Goal: Information Seeking & Learning: Learn about a topic

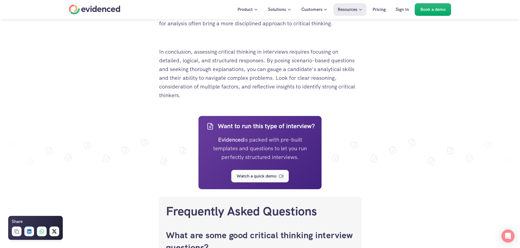
scroll to position [2048, 0]
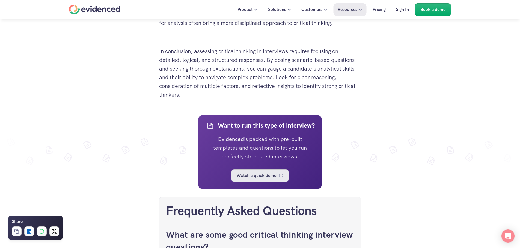
click at [267, 179] on p "Watch a quick demo" at bounding box center [256, 175] width 40 height 7
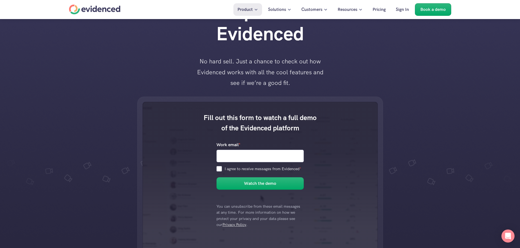
scroll to position [42, 0]
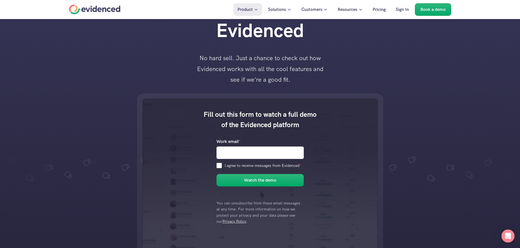
click at [267, 151] on input "Work email *" at bounding box center [259, 152] width 87 height 13
type input "[PERSON_NAME][EMAIL_ADDRESS][DOMAIN_NAME]"
click at [217, 166] on input "I agree to receive messages from Evidenced *" at bounding box center [218, 165] width 5 height 5
checkbox input "true"
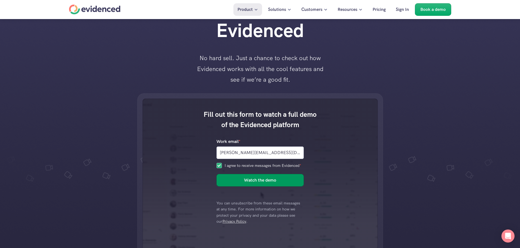
click at [249, 184] on h6 "Watch the demo" at bounding box center [260, 180] width 32 height 7
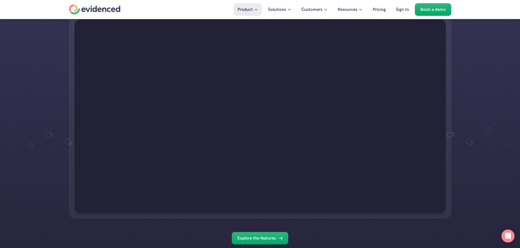
scroll to position [72, 0]
click at [271, 237] on p "Explore the features" at bounding box center [256, 238] width 39 height 7
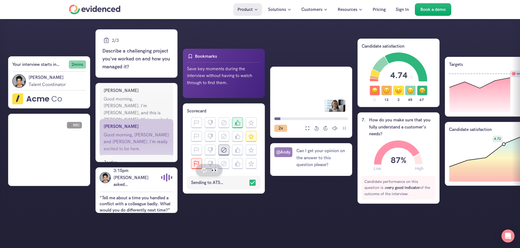
scroll to position [109, 0]
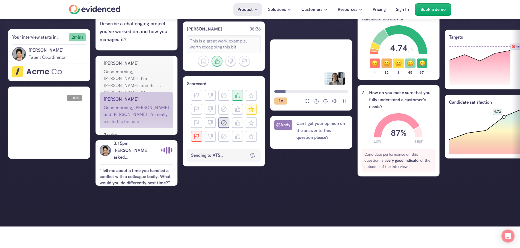
click at [58, 117] on div "REC" at bounding box center [49, 123] width 82 height 72
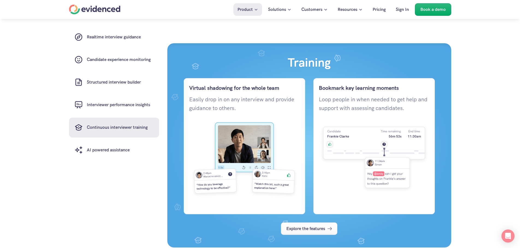
scroll to position [1446, 0]
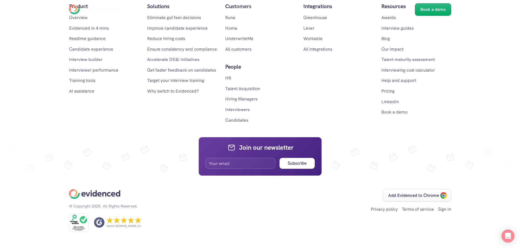
scroll to position [967, 0]
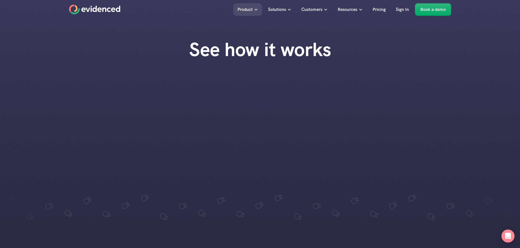
scroll to position [967, 0]
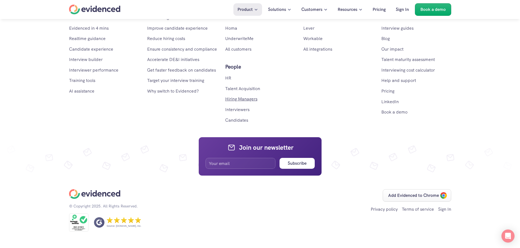
click at [247, 98] on link "Hiring Managers" at bounding box center [241, 99] width 32 height 6
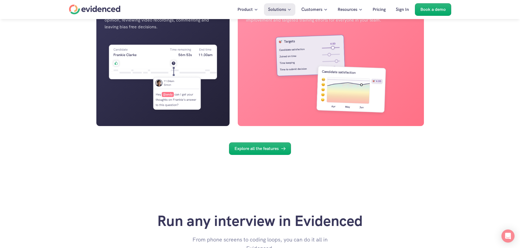
scroll to position [955, 0]
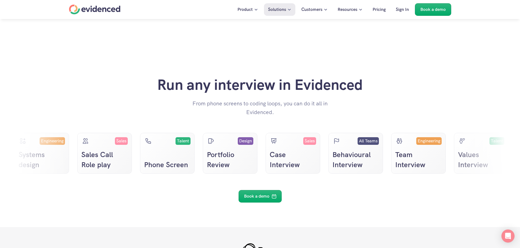
drag, startPoint x: 409, startPoint y: 181, endPoint x: 240, endPoint y: 178, distance: 169.1
click at [241, 174] on ul "Engineering Systems design Sales Sales Call Role play Talent Phone Screen Desig…" at bounding box center [259, 153] width 491 height 41
drag, startPoint x: 197, startPoint y: 182, endPoint x: 336, endPoint y: 190, distance: 139.3
click at [336, 174] on ul "Engineering Systems design Sales Sales Call Role play Talent Phone Screen Desig…" at bounding box center [259, 153] width 491 height 41
click at [346, 227] on div "Run any interview in Evidenced From phone screens to coding loops, you can do i…" at bounding box center [260, 140] width 520 height 176
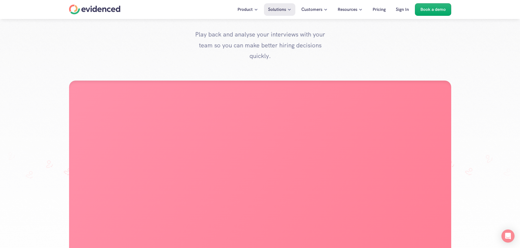
scroll to position [0, 0]
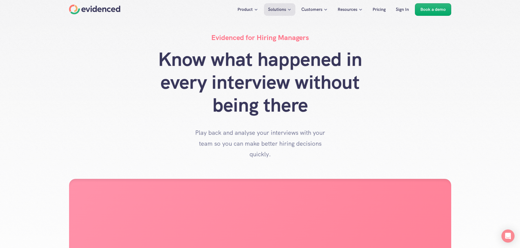
click at [277, 41] on h4 "Evidenced for Hiring Managers" at bounding box center [260, 38] width 98 height 10
drag, startPoint x: 298, startPoint y: 40, endPoint x: 187, endPoint y: 41, distance: 110.7
click at [187, 41] on div "Evidenced for Hiring Managers Know what happened in every interview without bei…" at bounding box center [259, 96] width 487 height 127
click at [225, 40] on h4 "Evidenced for Hiring Managers" at bounding box center [260, 38] width 98 height 10
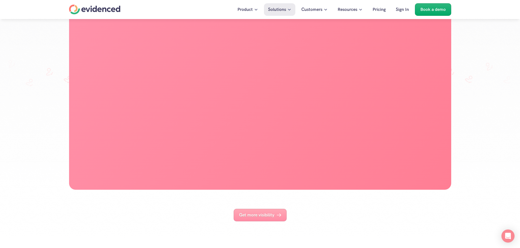
scroll to position [300, 0]
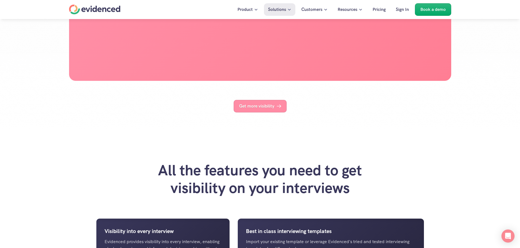
click at [263, 113] on link "Get more visibility" at bounding box center [259, 106] width 53 height 13
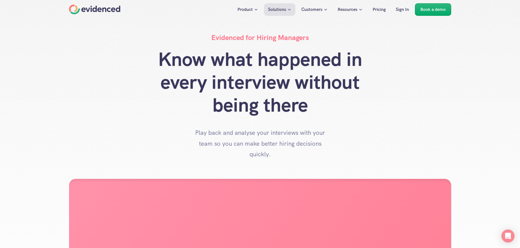
drag, startPoint x: 213, startPoint y: 35, endPoint x: 335, endPoint y: 36, distance: 122.5
click at [335, 36] on div "Evidenced for Hiring Managers Know what happened in every interview without bei…" at bounding box center [259, 96] width 487 height 127
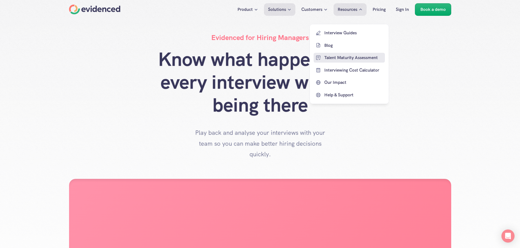
click at [359, 58] on p "Talent Maturity Assessment" at bounding box center [353, 57] width 59 height 7
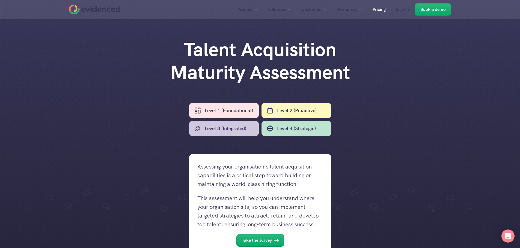
scroll to position [27, 0]
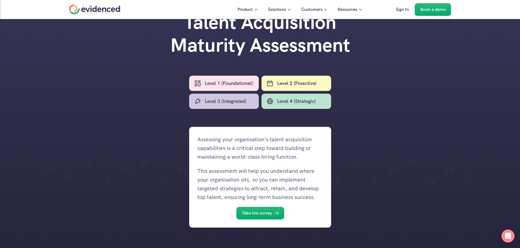
click at [303, 101] on p "Level 4 (Strategic)" at bounding box center [296, 102] width 39 height 8
click at [285, 99] on p "Level 4 (Strategic)" at bounding box center [296, 102] width 39 height 8
click at [288, 89] on div "Level 2 (Proactive)" at bounding box center [296, 83] width 70 height 15
click at [244, 84] on p "Level 1 (Foundational)" at bounding box center [229, 84] width 48 height 8
drag, startPoint x: 230, startPoint y: 106, endPoint x: 274, endPoint y: 104, distance: 44.2
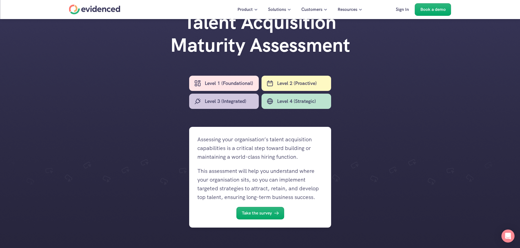
click at [230, 106] on div "Level 3 (Integrated)" at bounding box center [224, 101] width 70 height 15
click at [284, 104] on p "Level 4 (Strategic)" at bounding box center [296, 102] width 39 height 8
click at [286, 88] on div "Level 2 (Proactive)" at bounding box center [296, 83] width 70 height 15
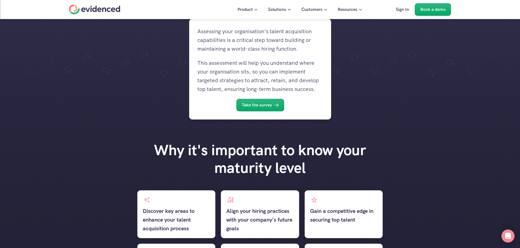
scroll to position [109, 0]
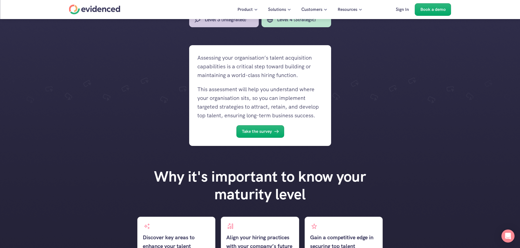
click at [263, 134] on p "Take the survey" at bounding box center [256, 131] width 30 height 7
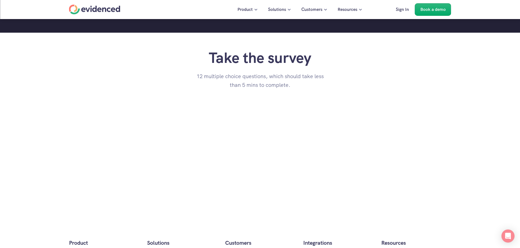
scroll to position [460, 0]
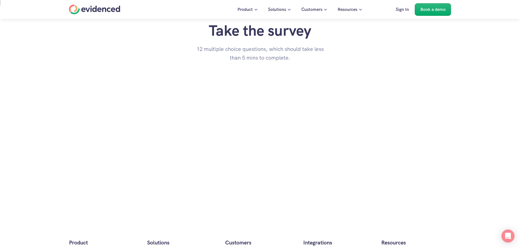
scroll to position [109, 0]
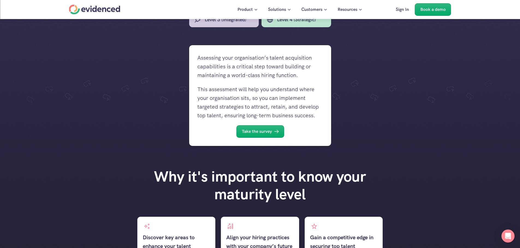
drag, startPoint x: 194, startPoint y: 161, endPoint x: 235, endPoint y: 172, distance: 41.3
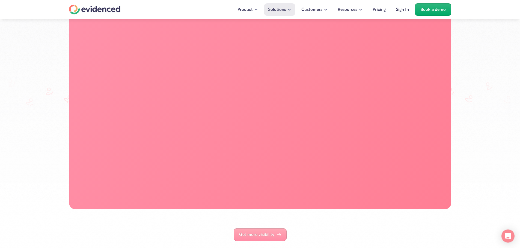
scroll to position [218, 0]
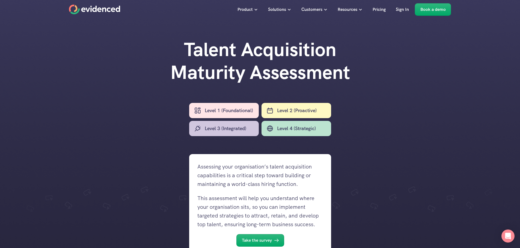
click at [227, 112] on p "Level 1 (Foundational)" at bounding box center [229, 111] width 48 height 8
click at [287, 111] on p "Level 2 (Proactive)" at bounding box center [297, 111] width 40 height 8
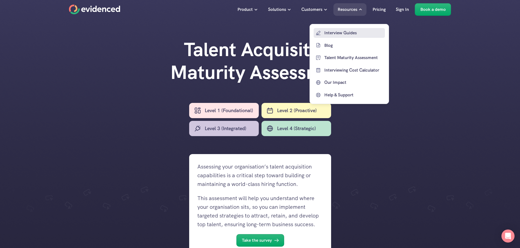
click at [344, 31] on p "Interview Guides" at bounding box center [353, 32] width 59 height 7
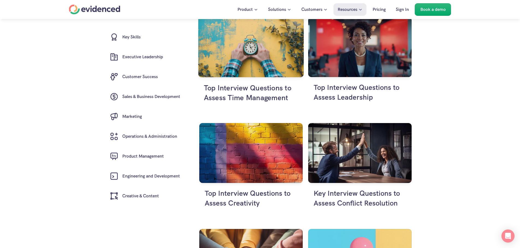
scroll to position [245, 0]
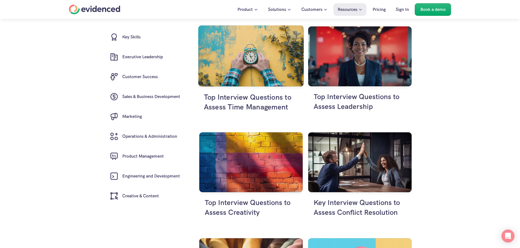
click at [251, 64] on img at bounding box center [251, 55] width 106 height 61
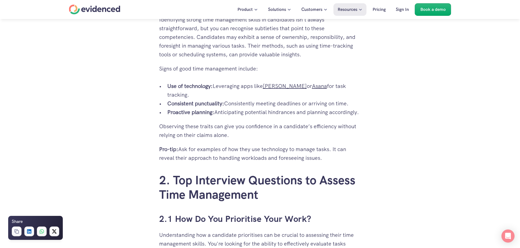
scroll to position [745, 0]
click at [274, 89] on link "[PERSON_NAME]" at bounding box center [285, 85] width 44 height 7
click at [312, 89] on link "Asana" at bounding box center [319, 85] width 15 height 7
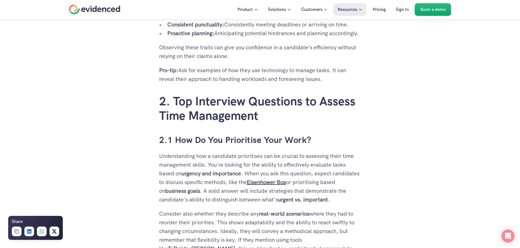
scroll to position [878, 0]
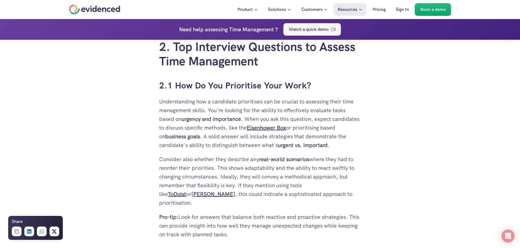
click at [314, 30] on p "Watch a quick demo" at bounding box center [309, 29] width 40 height 7
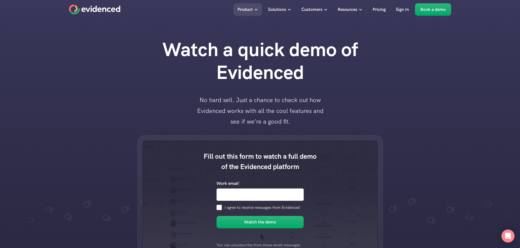
scroll to position [55, 0]
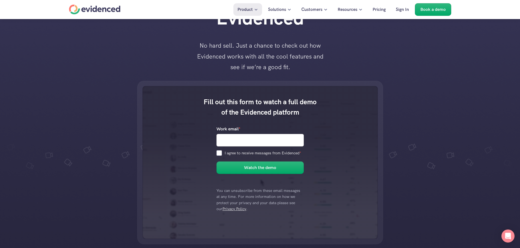
click at [265, 137] on input "Work email *" at bounding box center [259, 140] width 87 height 13
type input "[PERSON_NAME][EMAIL_ADDRESS][DOMAIN_NAME]"
click at [264, 167] on h6 "Watch the demo" at bounding box center [260, 167] width 32 height 7
click at [220, 155] on input "I agree to receive messages from Evidenced *" at bounding box center [218, 153] width 5 height 5
checkbox input "true"
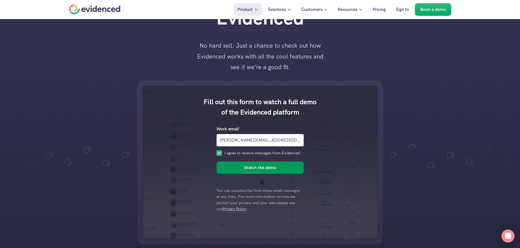
click at [276, 167] on button "Watch the demo" at bounding box center [259, 168] width 87 height 13
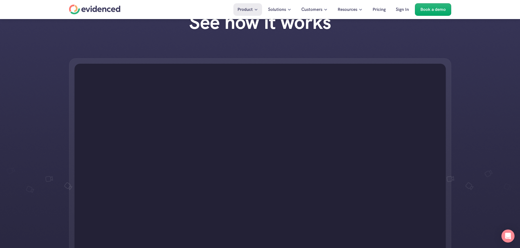
scroll to position [55, 0]
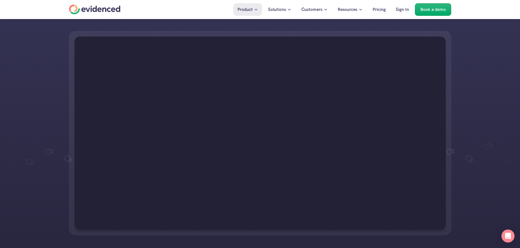
click at [464, 128] on div at bounding box center [260, 133] width 520 height 215
click at [466, 126] on div at bounding box center [260, 133] width 520 height 215
click at [467, 124] on div at bounding box center [260, 133] width 520 height 215
click at [467, 122] on div at bounding box center [260, 133] width 520 height 215
click at [466, 121] on div at bounding box center [260, 133] width 520 height 215
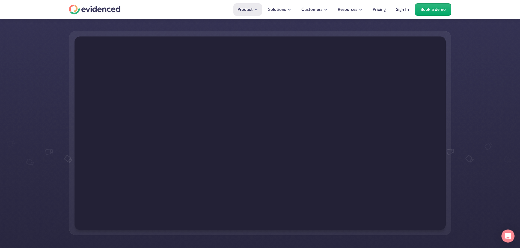
click at [466, 120] on div at bounding box center [260, 133] width 520 height 215
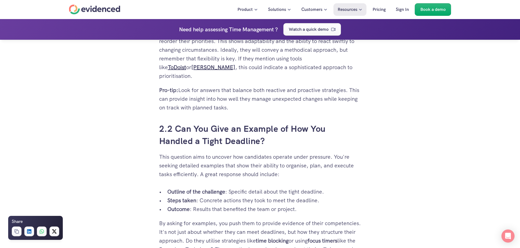
scroll to position [1015, 0]
